Goal: Information Seeking & Learning: Check status

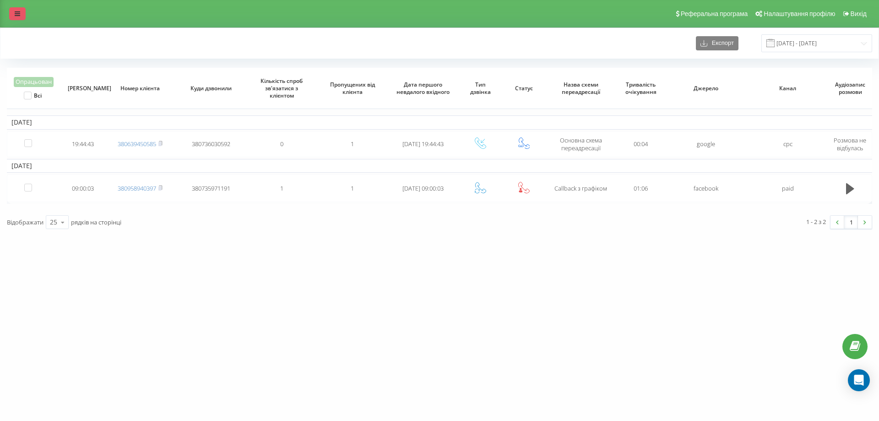
click at [23, 11] on link at bounding box center [17, 13] width 16 height 13
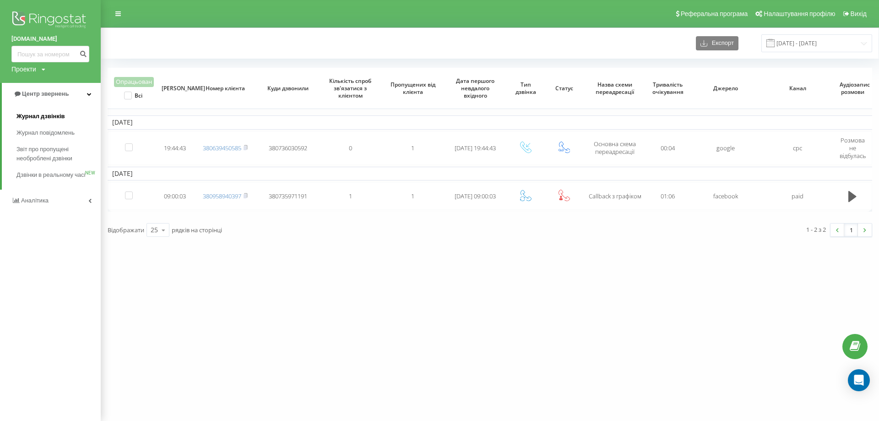
click at [61, 115] on span "Журнал дзвінків" at bounding box center [40, 116] width 49 height 9
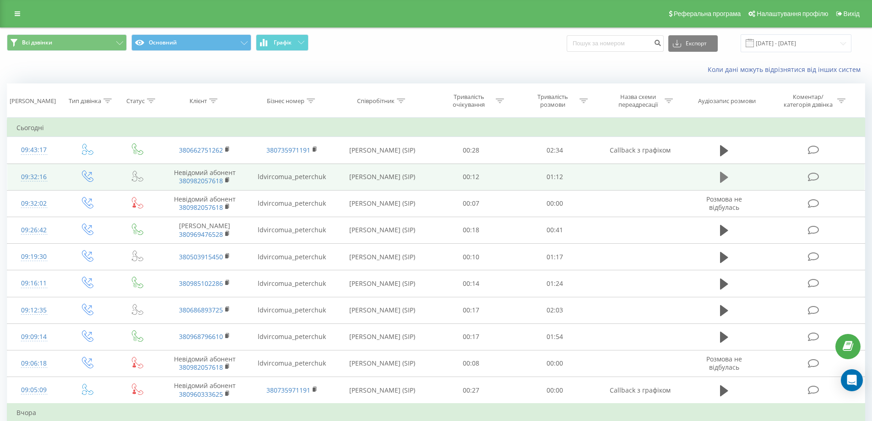
click at [724, 176] on icon at bounding box center [724, 177] width 8 height 11
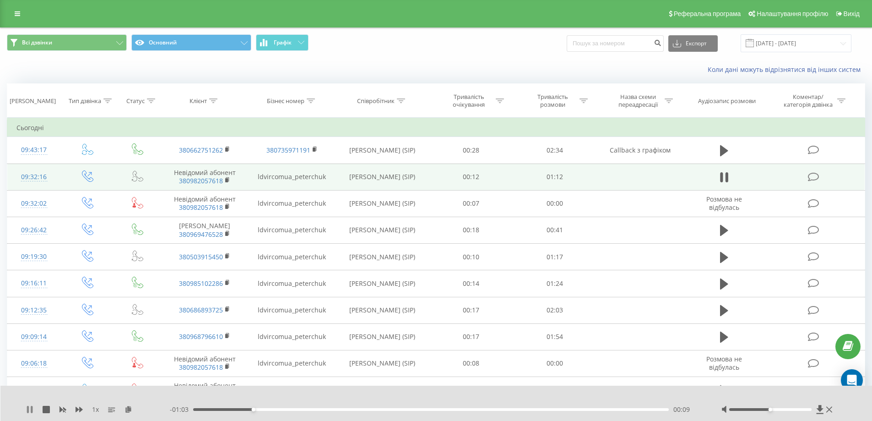
click at [29, 410] on icon at bounding box center [29, 409] width 7 height 7
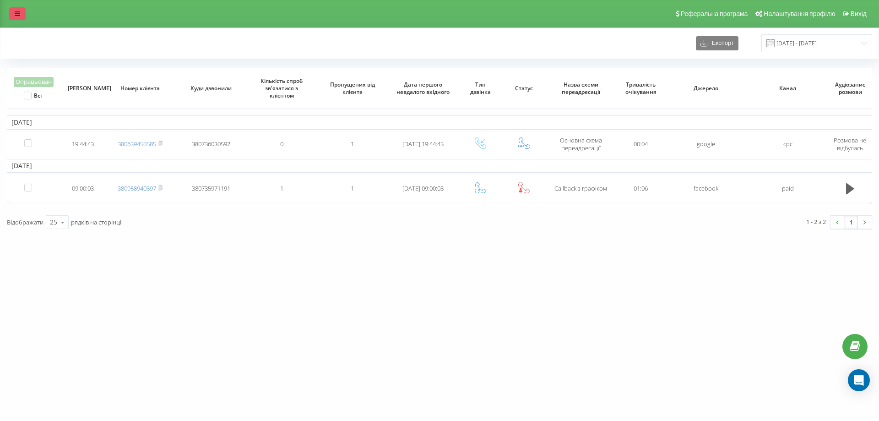
click at [16, 16] on icon at bounding box center [17, 14] width 5 height 6
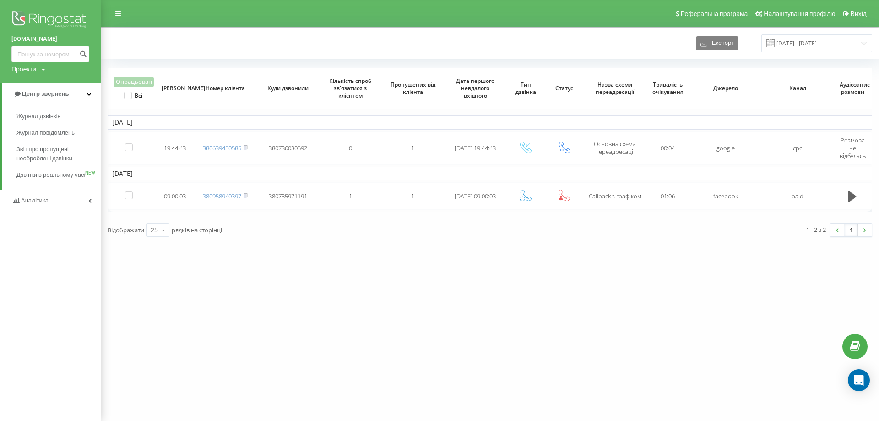
click at [462, 303] on div "ldvir.com.ua Проекти ldvir.com.ua Центр звернень Журнал дзвінків Журнал повідом…" at bounding box center [439, 210] width 879 height 421
click at [830, 42] on input "06.01.2024 - 06.02.2024" at bounding box center [816, 43] width 111 height 18
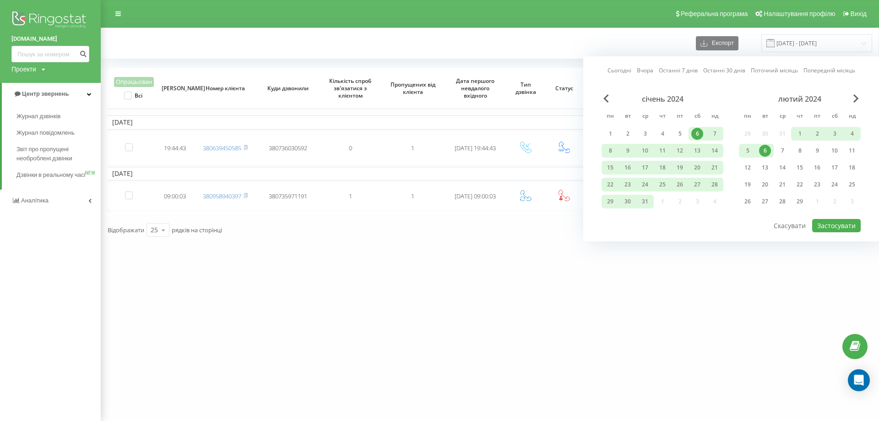
click at [626, 72] on link "Сьогодні" at bounding box center [619, 70] width 24 height 9
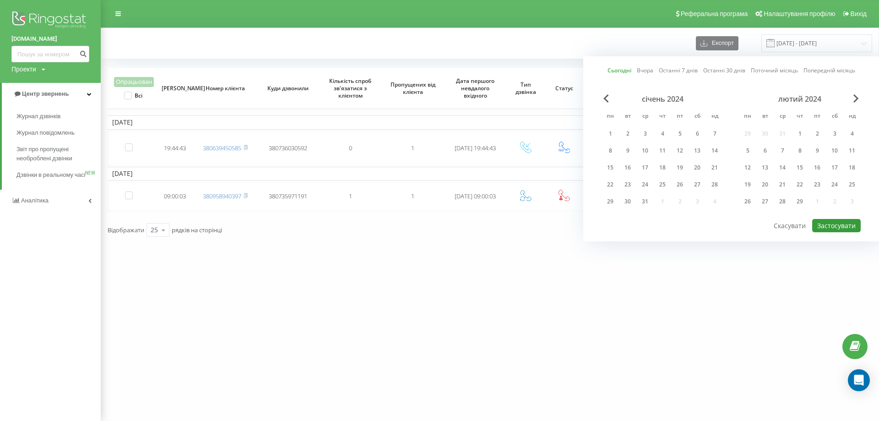
click at [847, 228] on button "Застосувати" at bounding box center [836, 225] width 49 height 13
type input "23.09.2025 - 23.09.2025"
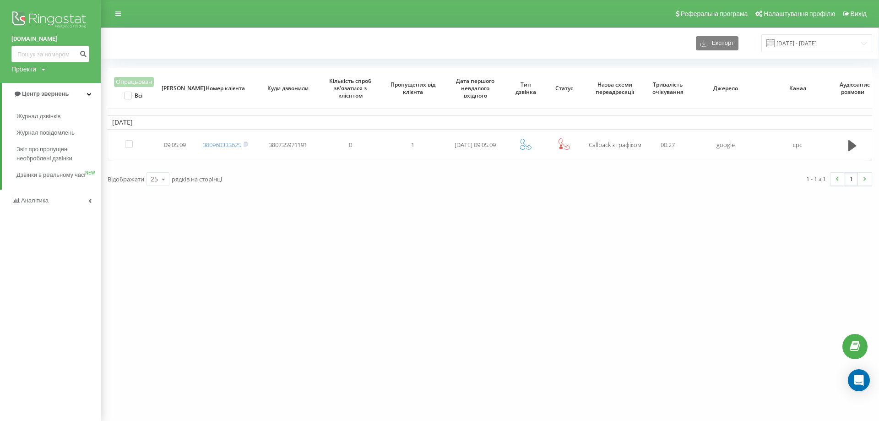
click at [336, 326] on div "ldvir.com.ua Проекти ldvir.com.ua Центр звернень Журнал дзвінків Журнал повідом…" at bounding box center [439, 210] width 879 height 421
click at [88, 203] on icon at bounding box center [89, 200] width 3 height 5
click at [257, 249] on div "ldvir.com.ua Проекти ldvir.com.ua Центр звернень Аналiтика Співробітники у реал…" at bounding box center [439, 210] width 879 height 421
click at [407, 407] on div "ldvir.com.ua Проекти ldvir.com.ua Центр звернень Аналiтика Співробітники у реал…" at bounding box center [439, 210] width 879 height 421
click at [122, 14] on link at bounding box center [118, 13] width 16 height 13
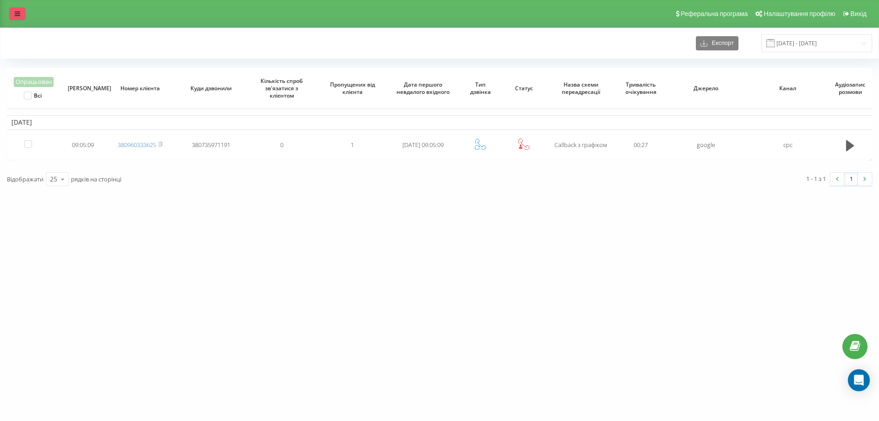
click at [20, 17] on link at bounding box center [17, 13] width 16 height 13
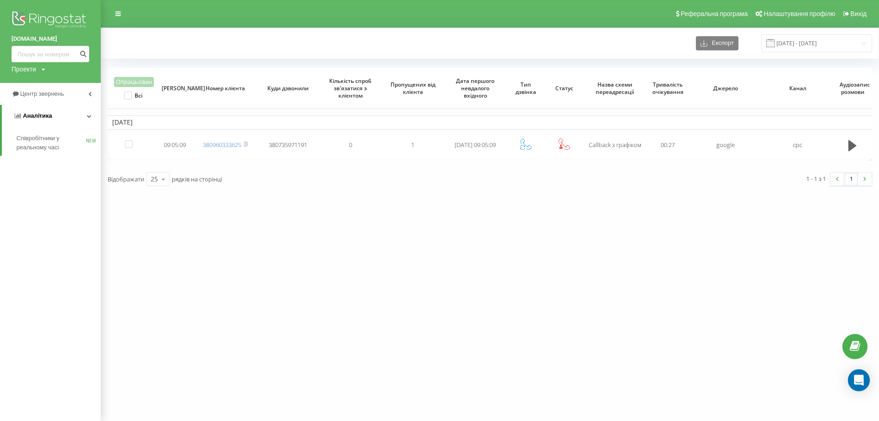
click at [41, 113] on span "Аналiтика" at bounding box center [37, 115] width 29 height 7
click at [81, 119] on link "Аналiтика" at bounding box center [50, 116] width 101 height 22
click at [47, 98] on span "Центр звернень" at bounding box center [38, 93] width 55 height 9
click at [41, 114] on span "Журнал дзвінків" at bounding box center [40, 116] width 49 height 9
